Goal: Go to known website: Access a specific website the user already knows

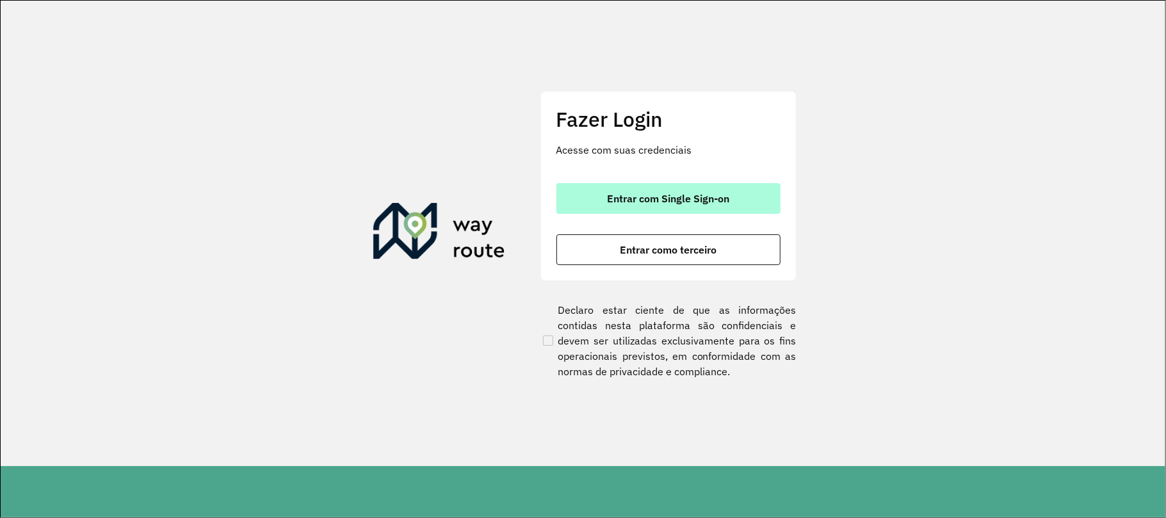
click at [653, 203] on span "Entrar com Single Sign-on" at bounding box center [668, 198] width 122 height 10
